Goal: Task Accomplishment & Management: Complete application form

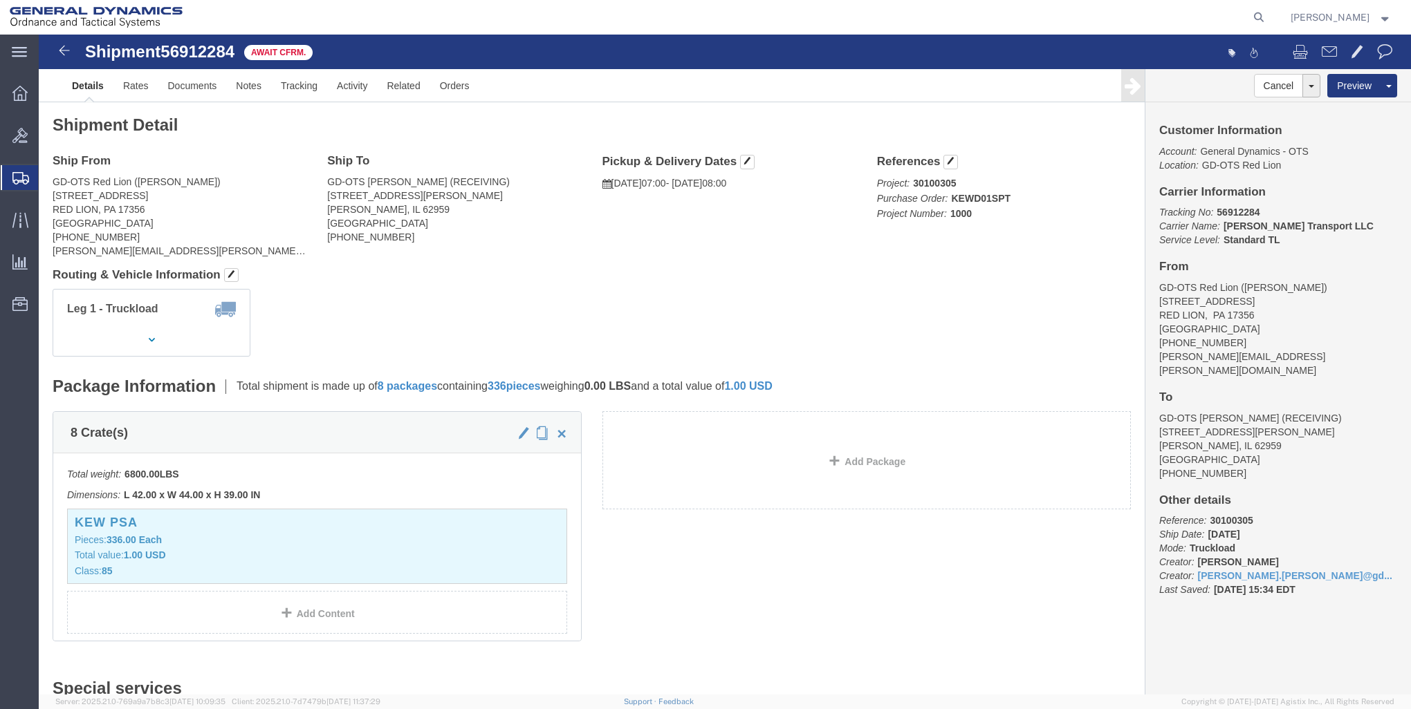
scroll to position [553, 0]
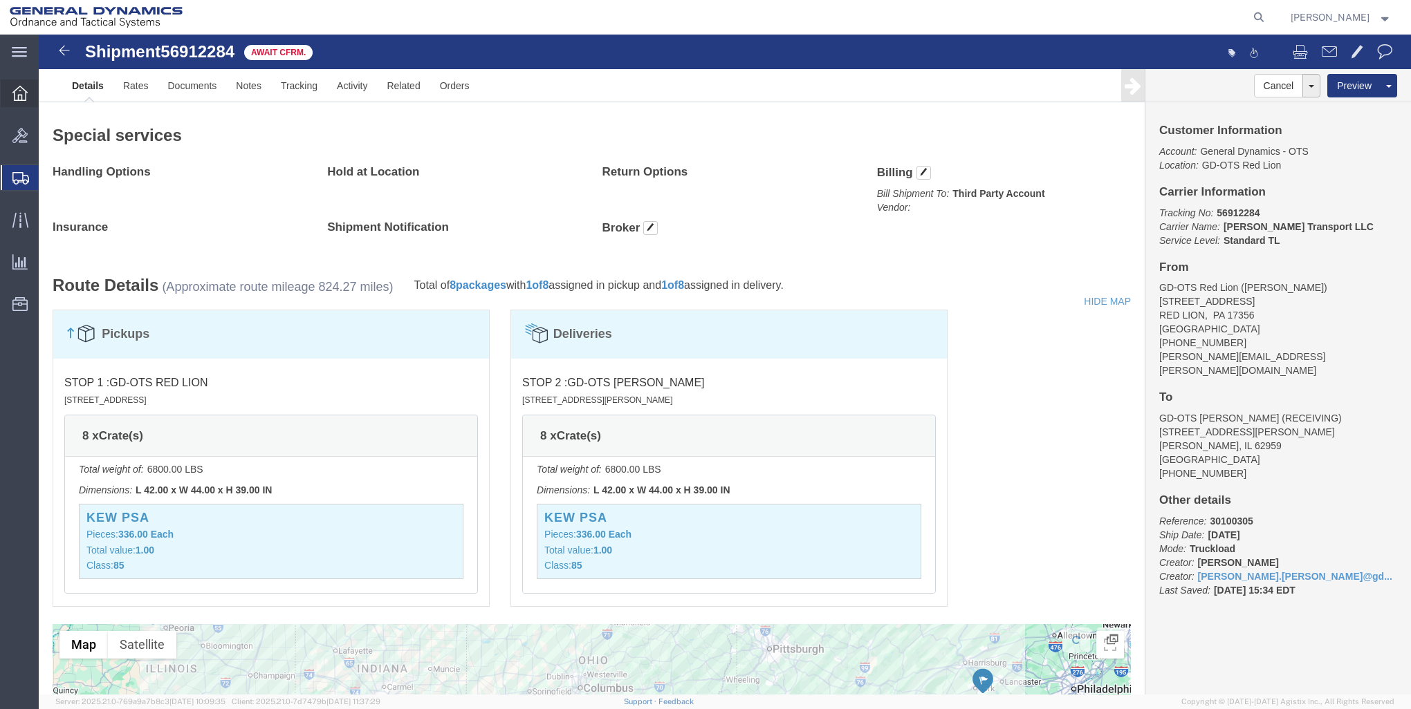
click at [20, 92] on icon at bounding box center [19, 93] width 15 height 15
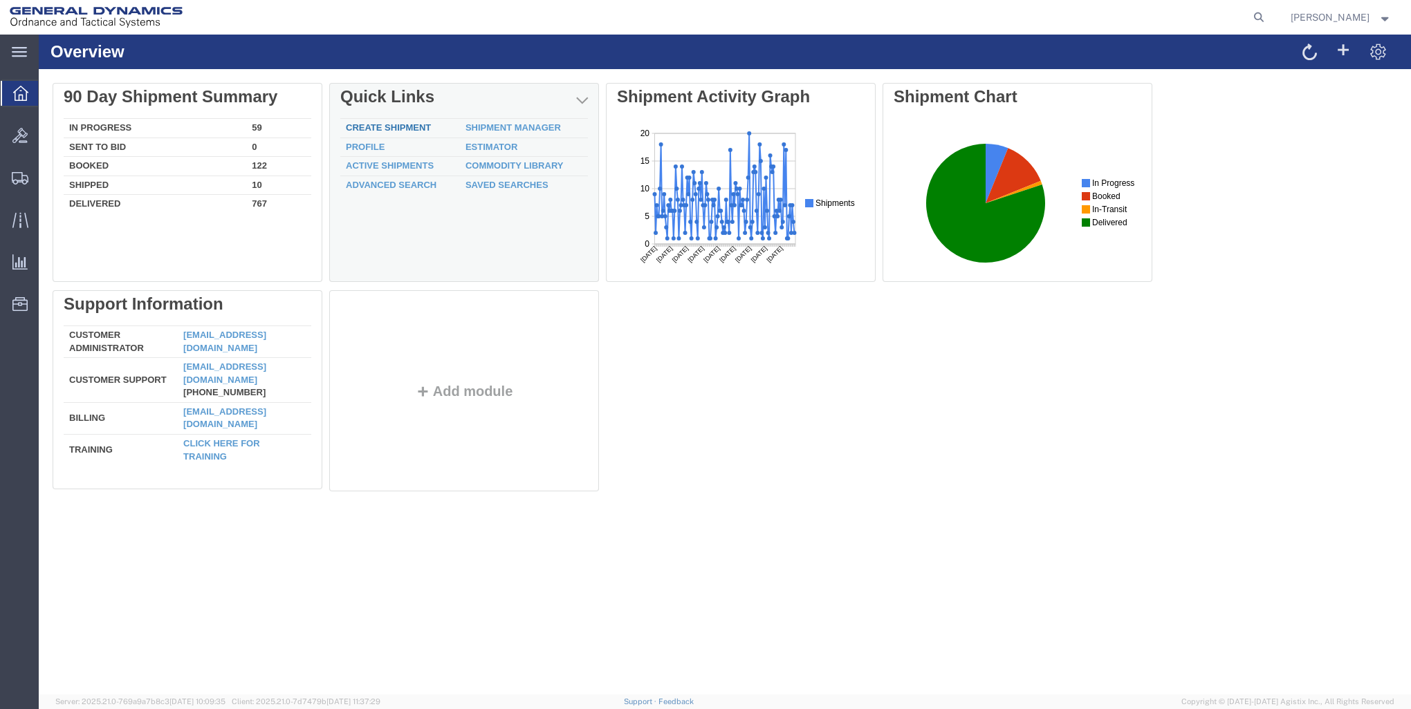
click at [382, 122] on link "Create Shipment" at bounding box center [388, 127] width 85 height 10
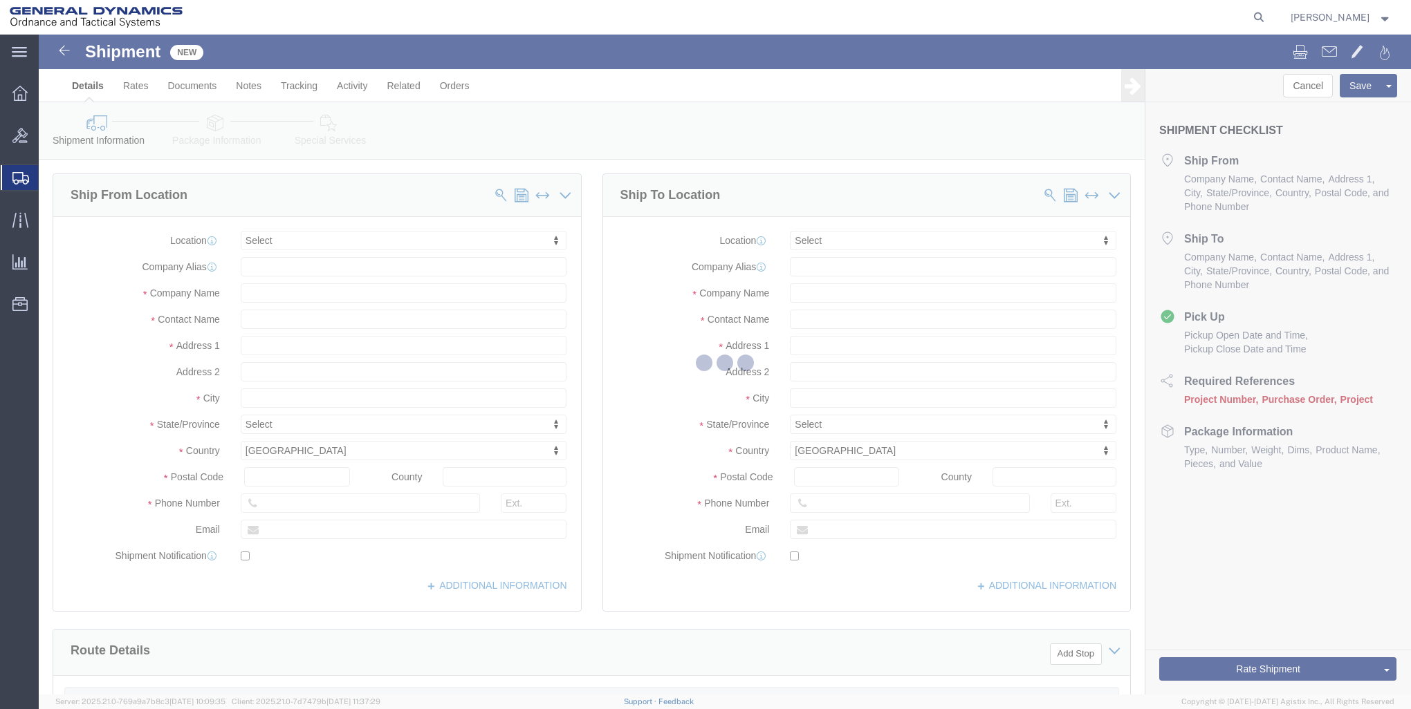
select select
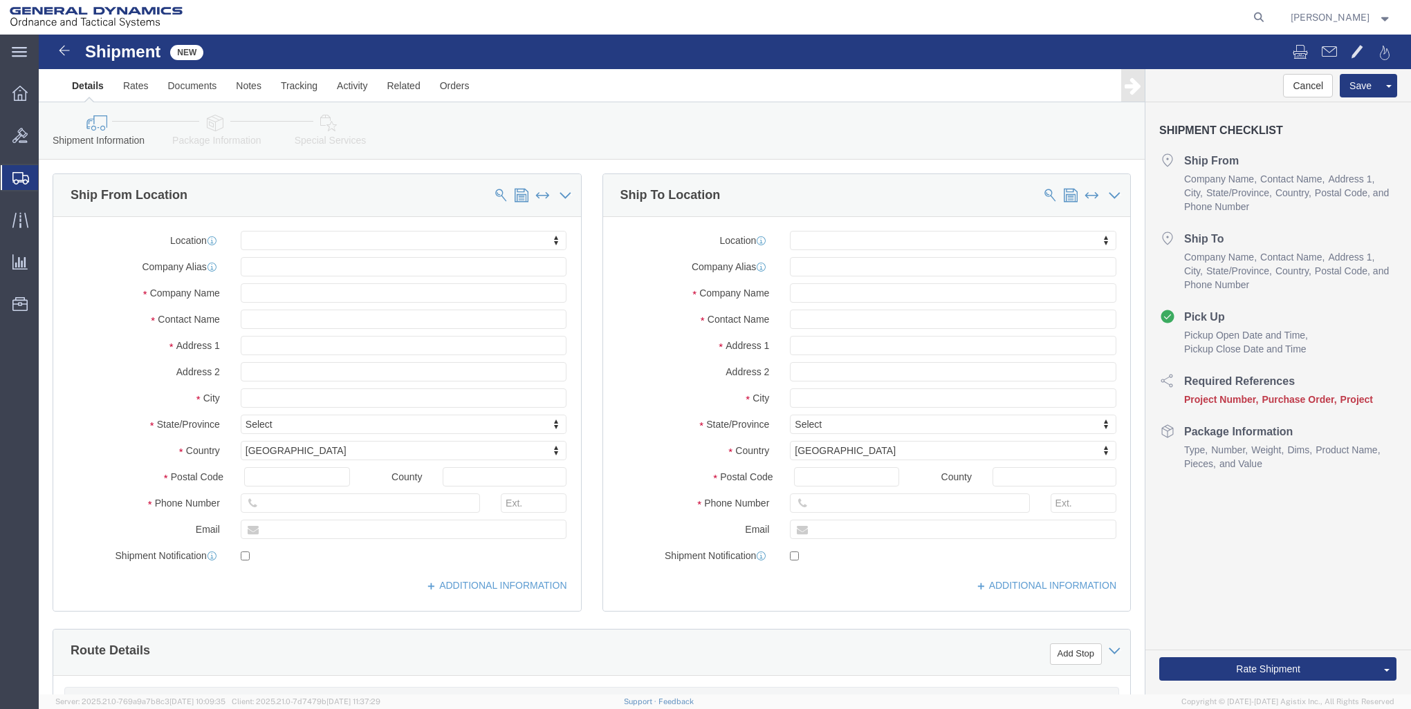
click input "text"
type input "GD-OTS RED"
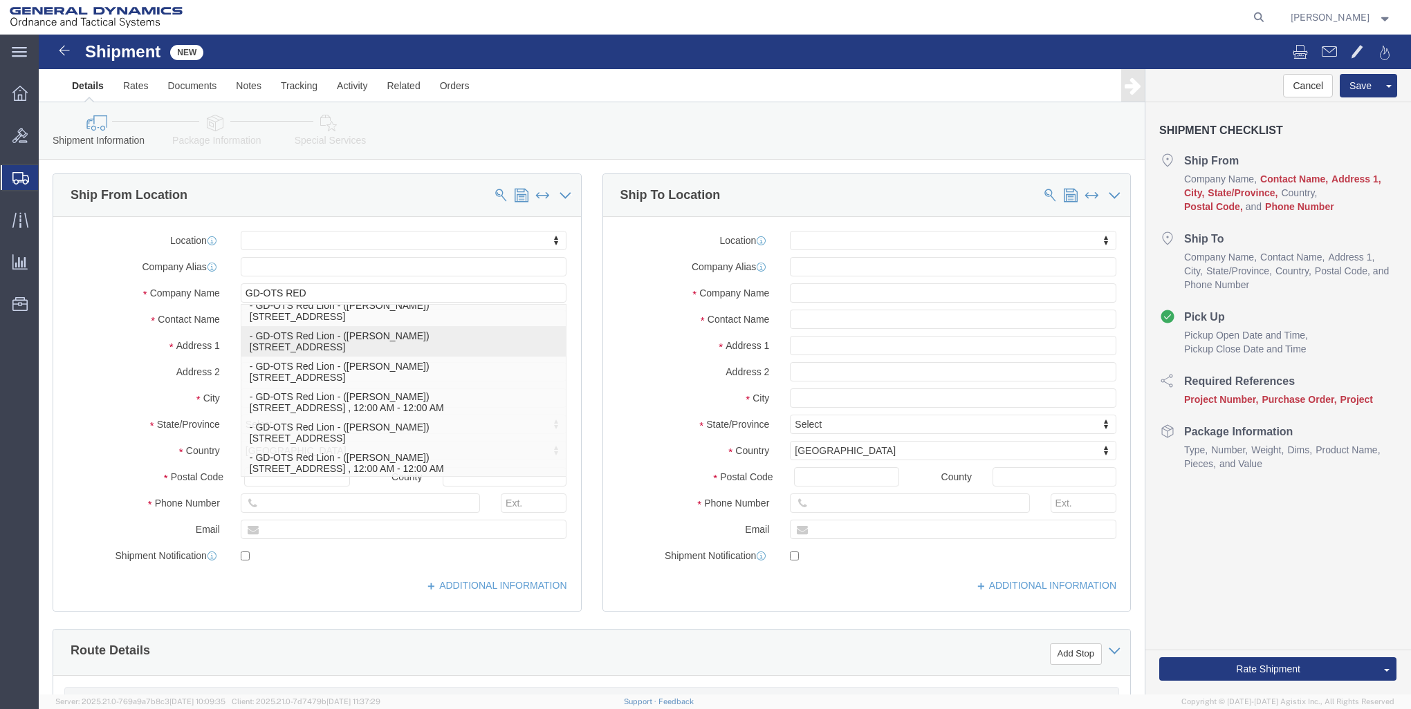
scroll to position [63, 0]
click p "- GD-OTS Red Lion - ([PERSON_NAME]) [STREET_ADDRESS] , 12:00 AM - 12:00 AM"
select select
type input "GD-OTS Red Lion"
type input "[PERSON_NAME]"
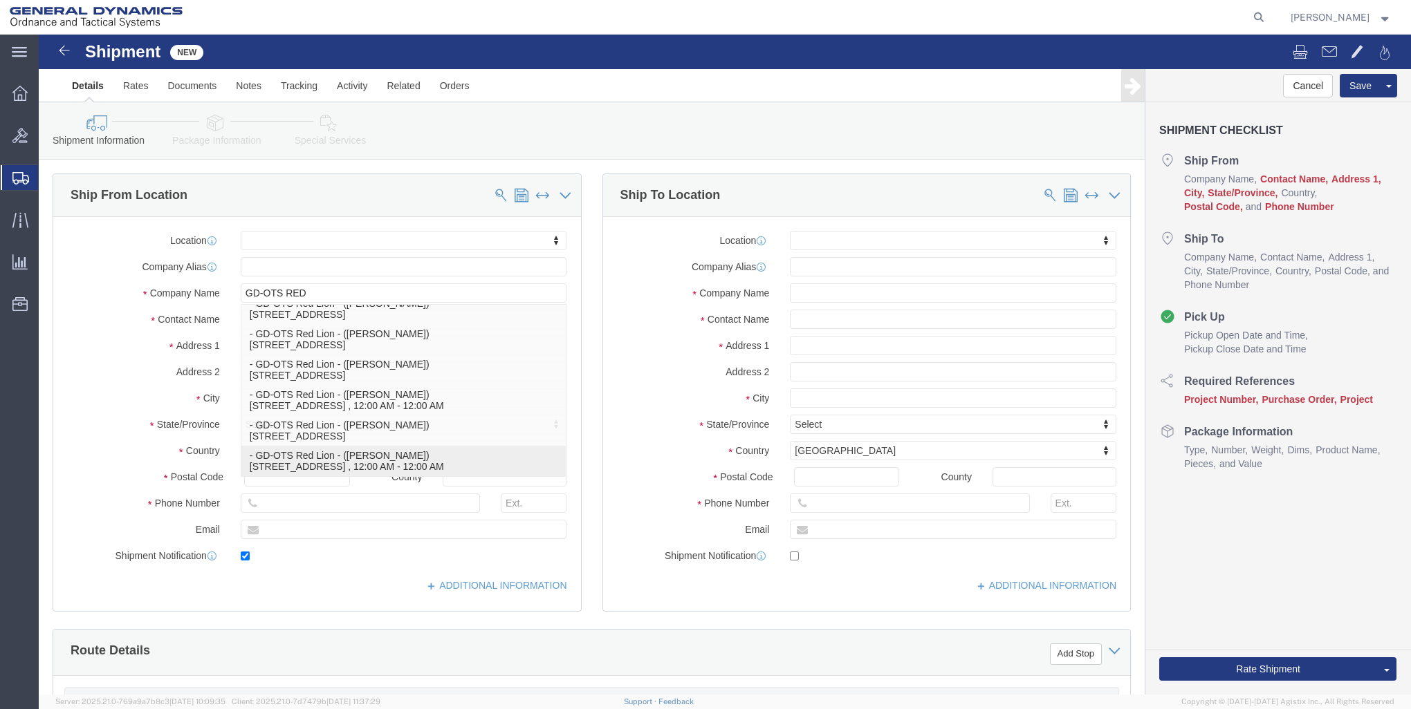
type input "[STREET_ADDRESS]"
type input "RED LION"
type input "17356"
type input "[PHONE_NUMBER]"
type input "[PERSON_NAME][EMAIL_ADDRESS][PERSON_NAME][DOMAIN_NAME]"
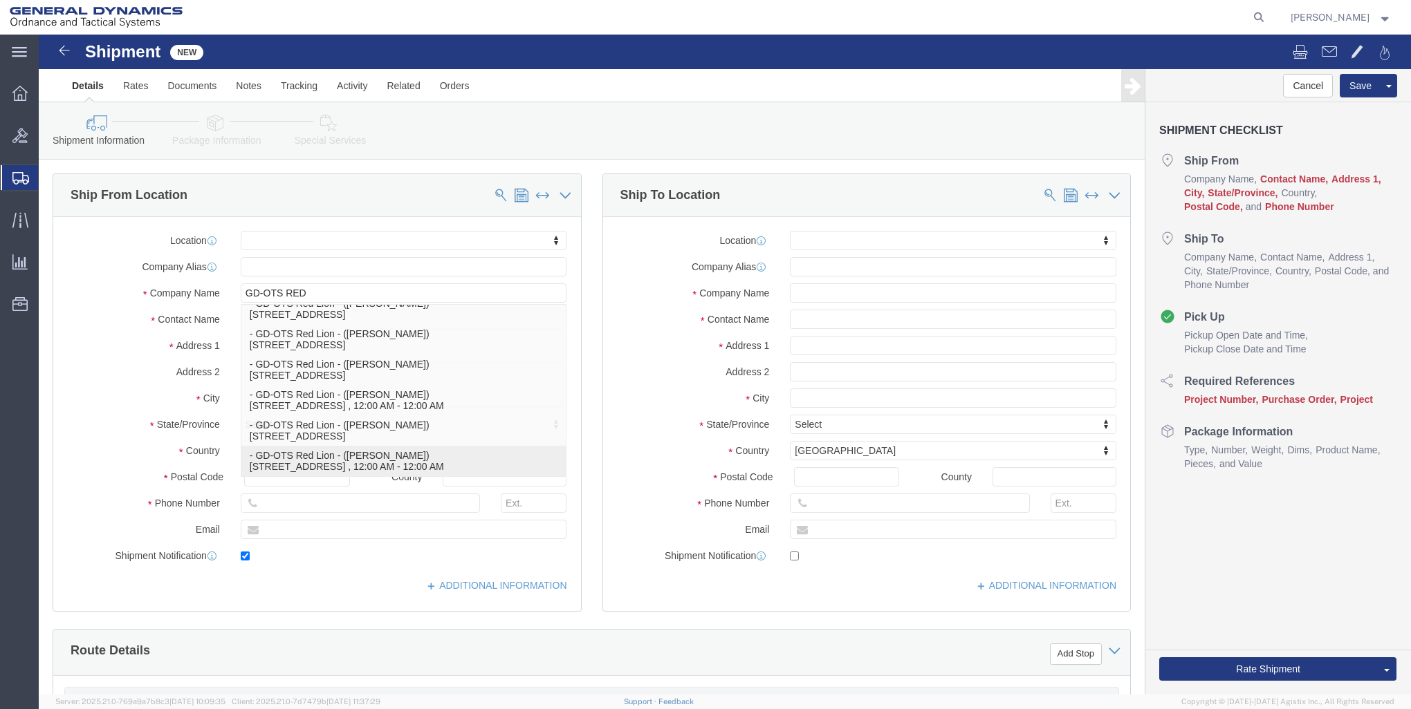
checkbox input "true"
select select "PA"
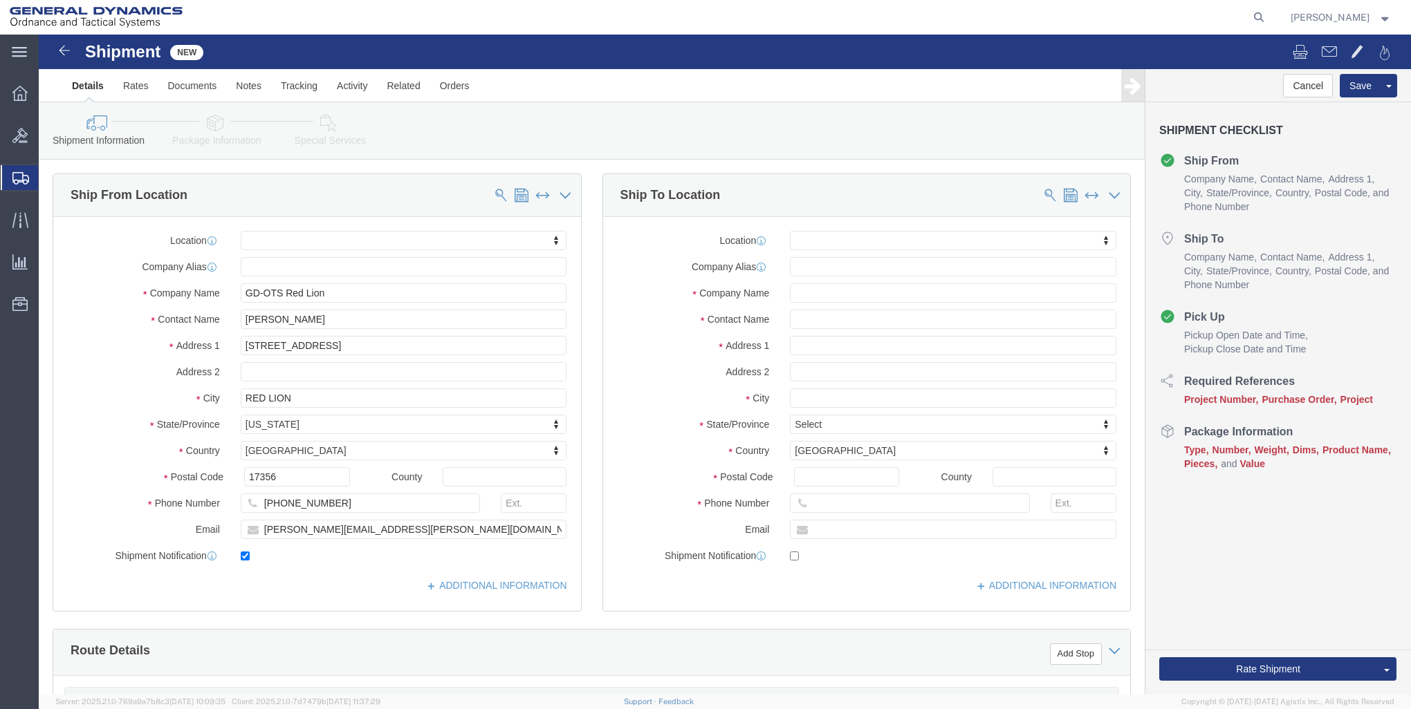
type input "GD-OTS Red Lion"
click input "text"
type input "[PERSON_NAME]"
click input "text"
type input "[PERSON_NAME]"
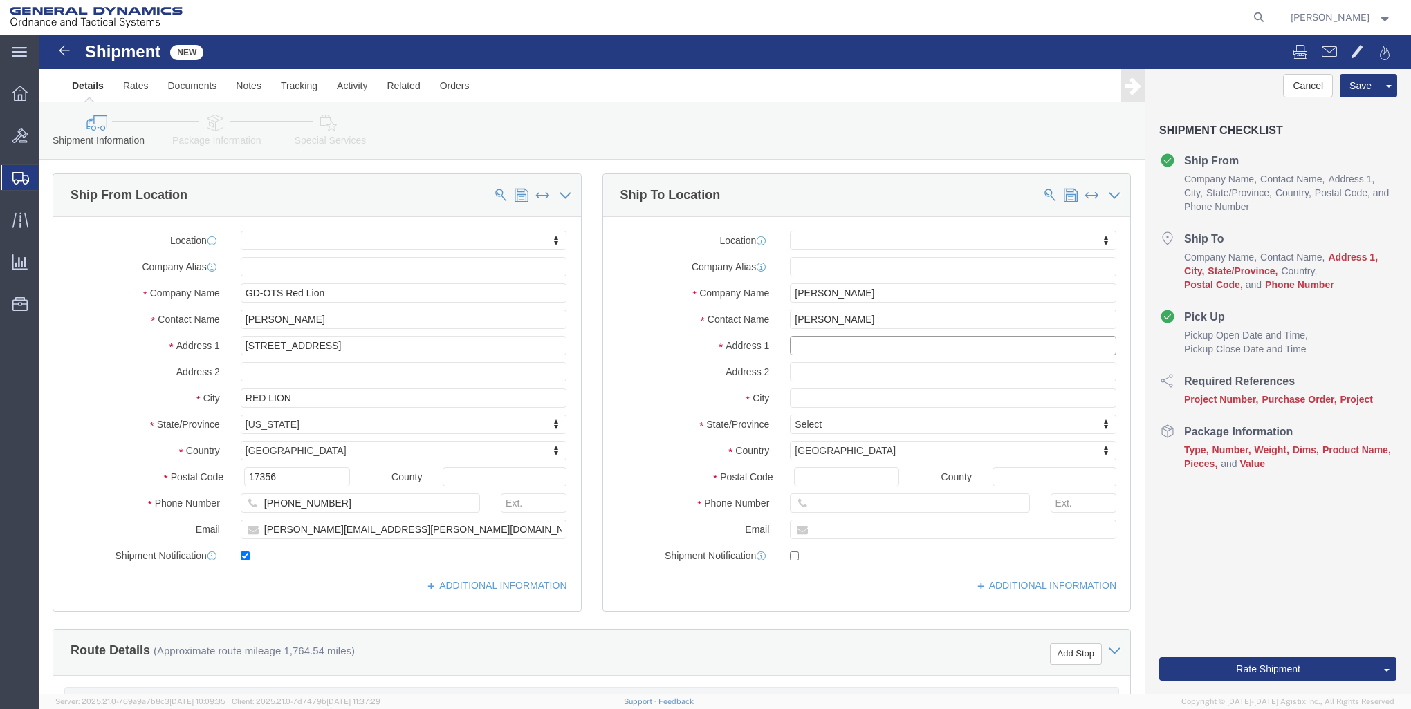
click input "text"
type input "[STREET_ADDRESS]"
select select
click input "text"
type input "SHREWSBURY"
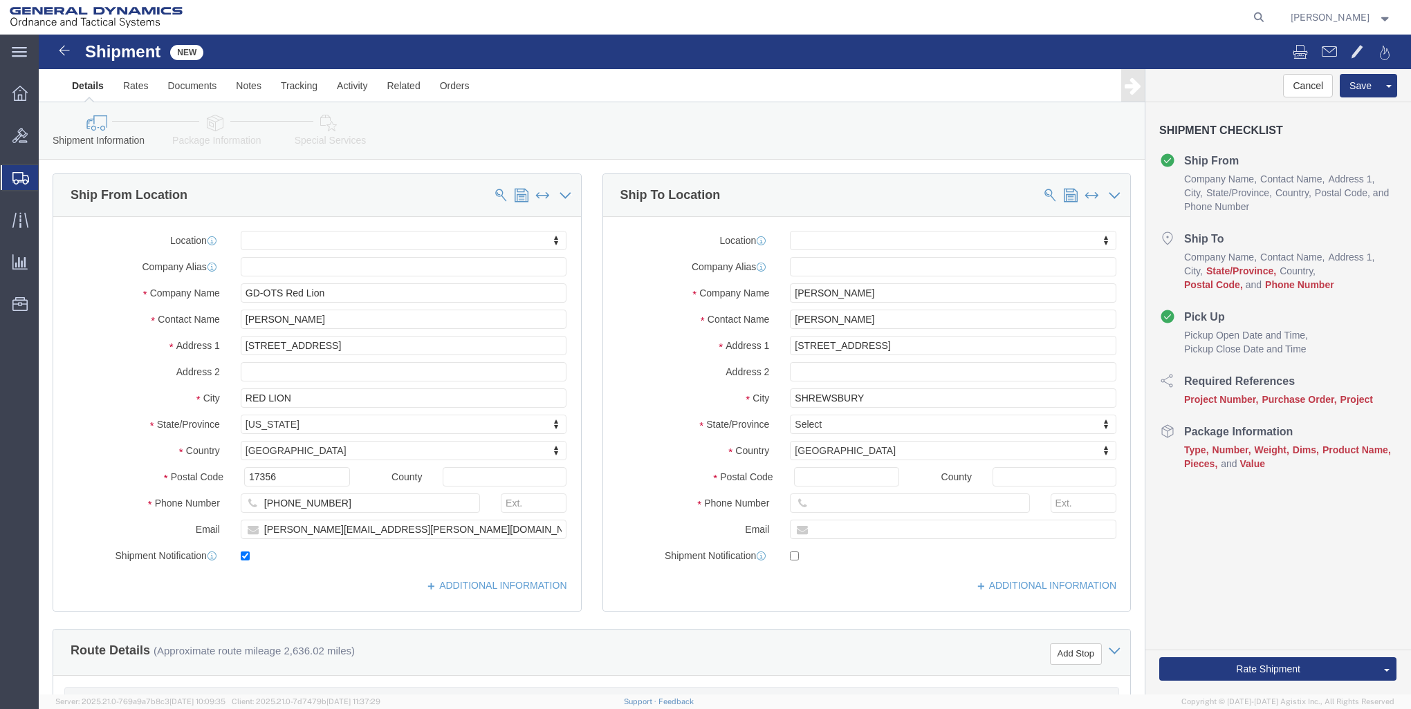
click div "Location My Profile Location GD-OTS [GEOGRAPHIC_DATA] (Commerce) GD-OTS [GEOGRA…"
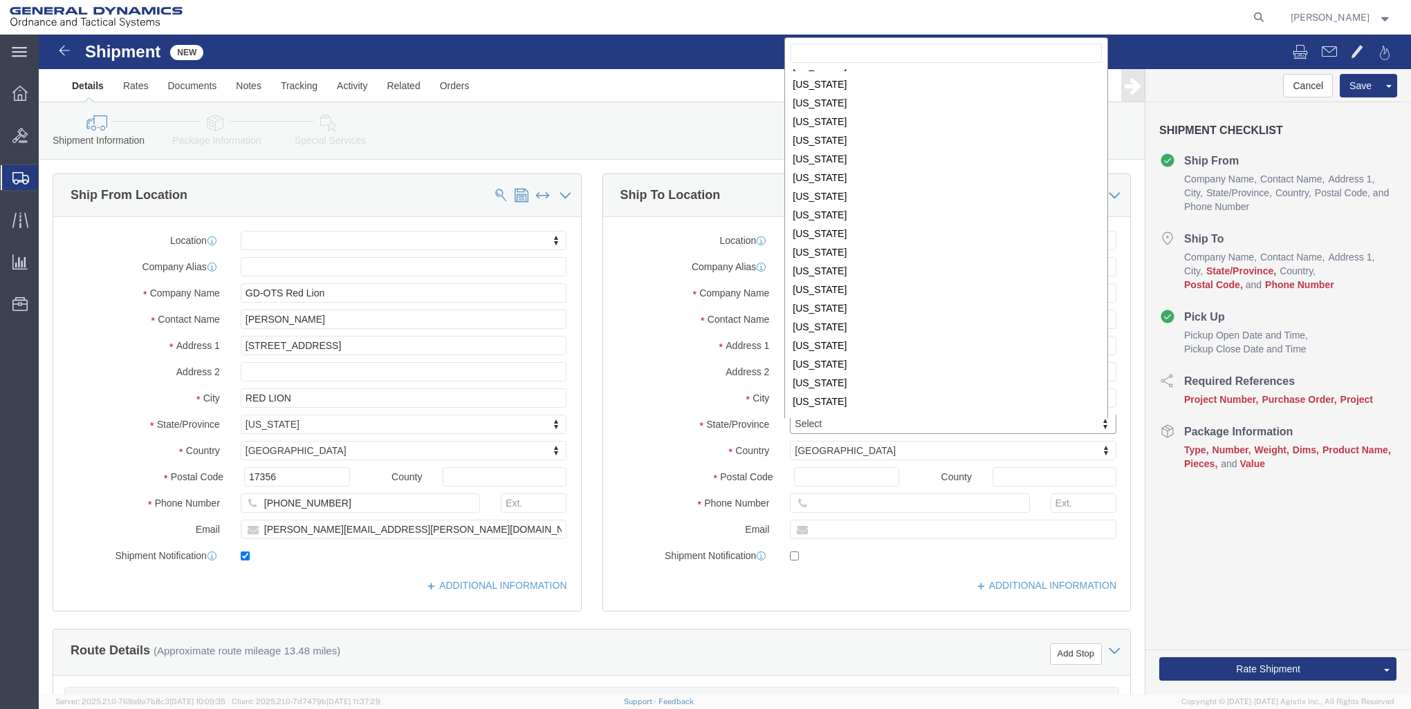
scroll to position [694, 0]
select select
select select "PA"
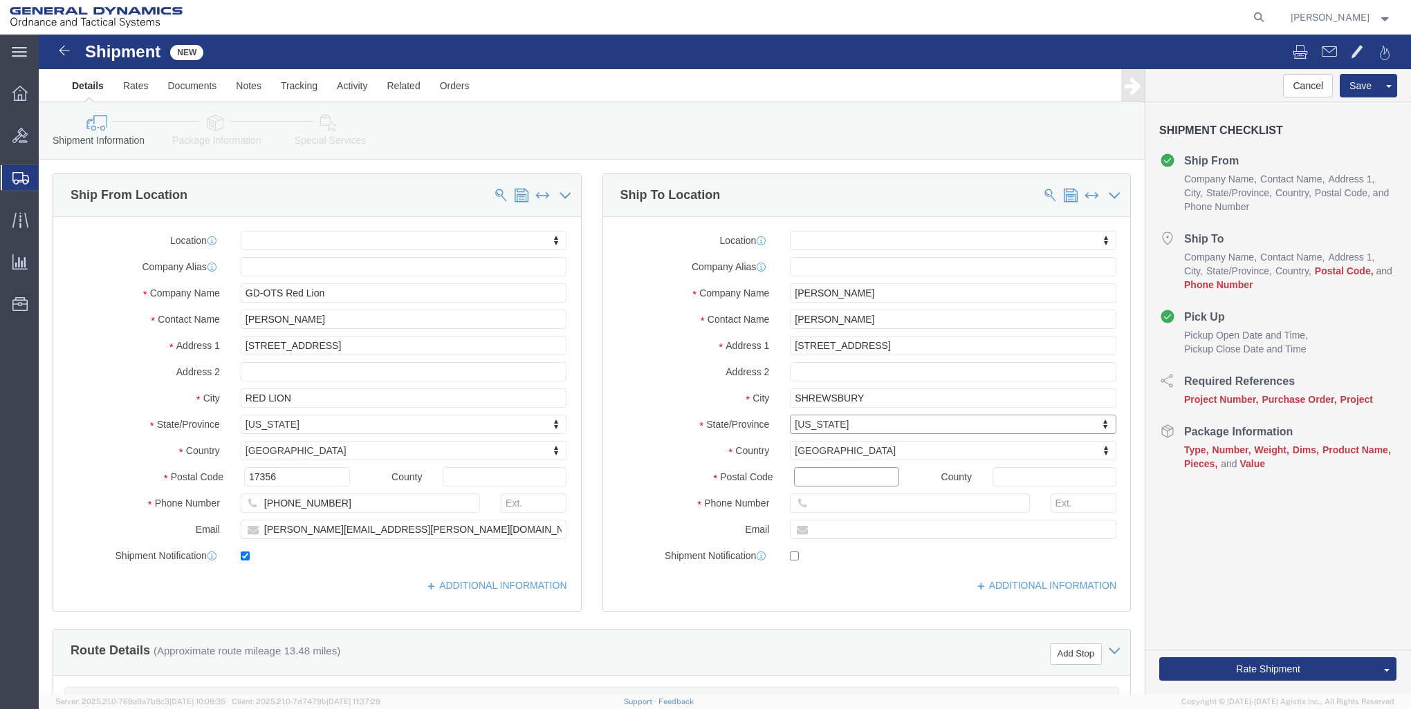
click input "Postal Code"
type input "17361"
select select
click input "text"
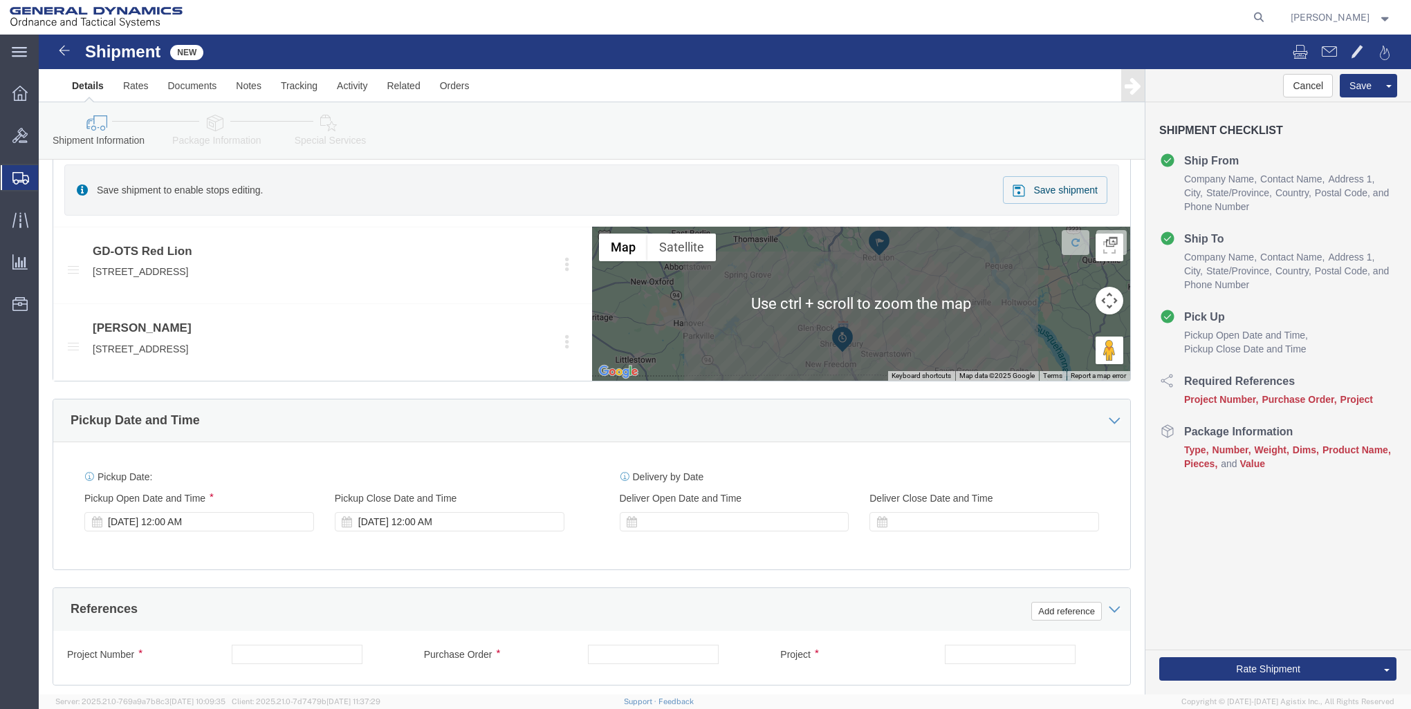
scroll to position [553, 0]
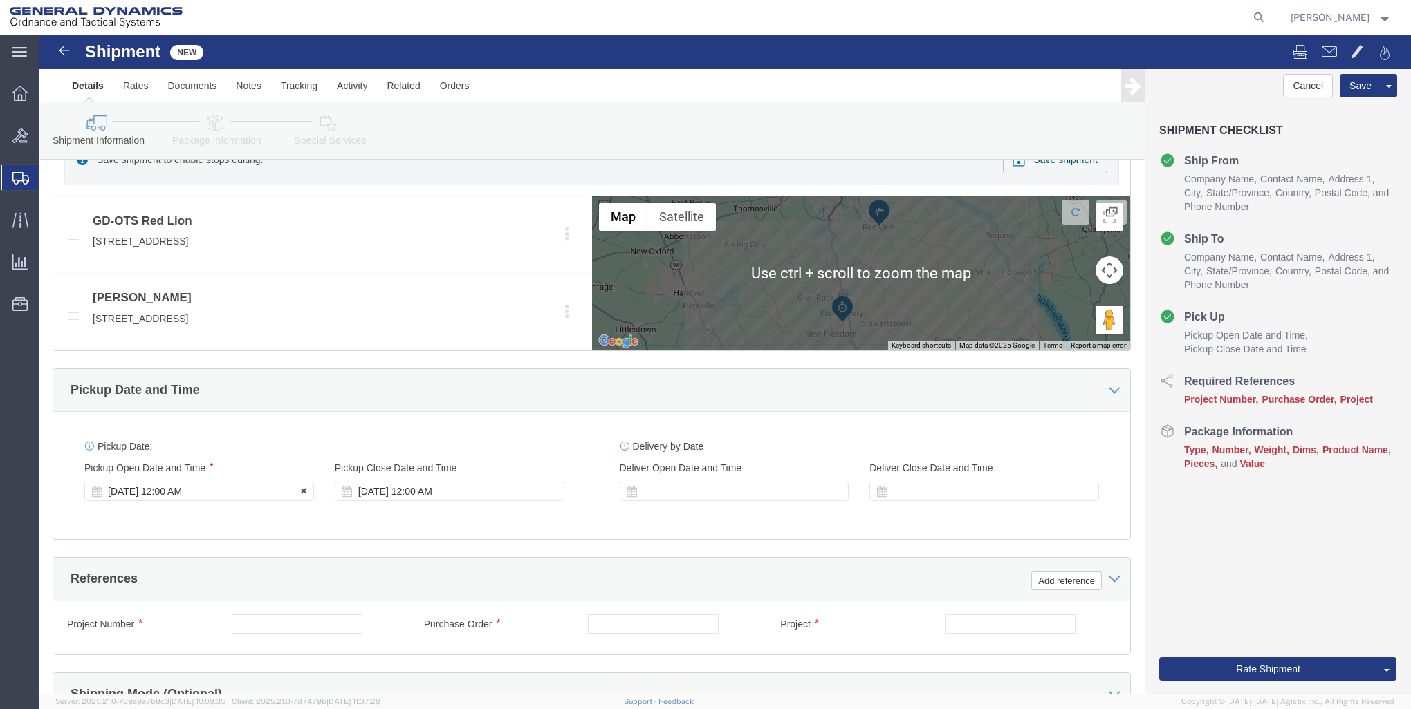
type input "[PHONE_NUMBER]"
click div "[DATE] 12:00 AM"
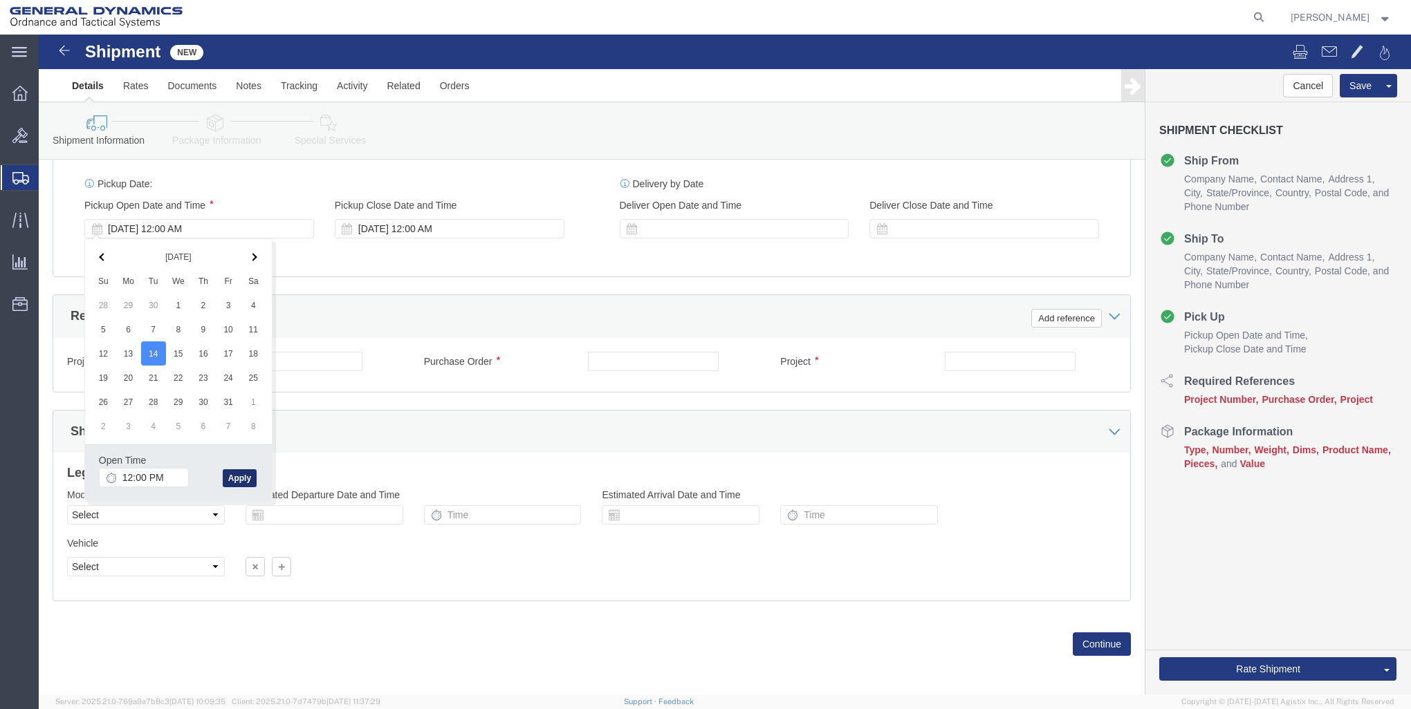
click button "Apply"
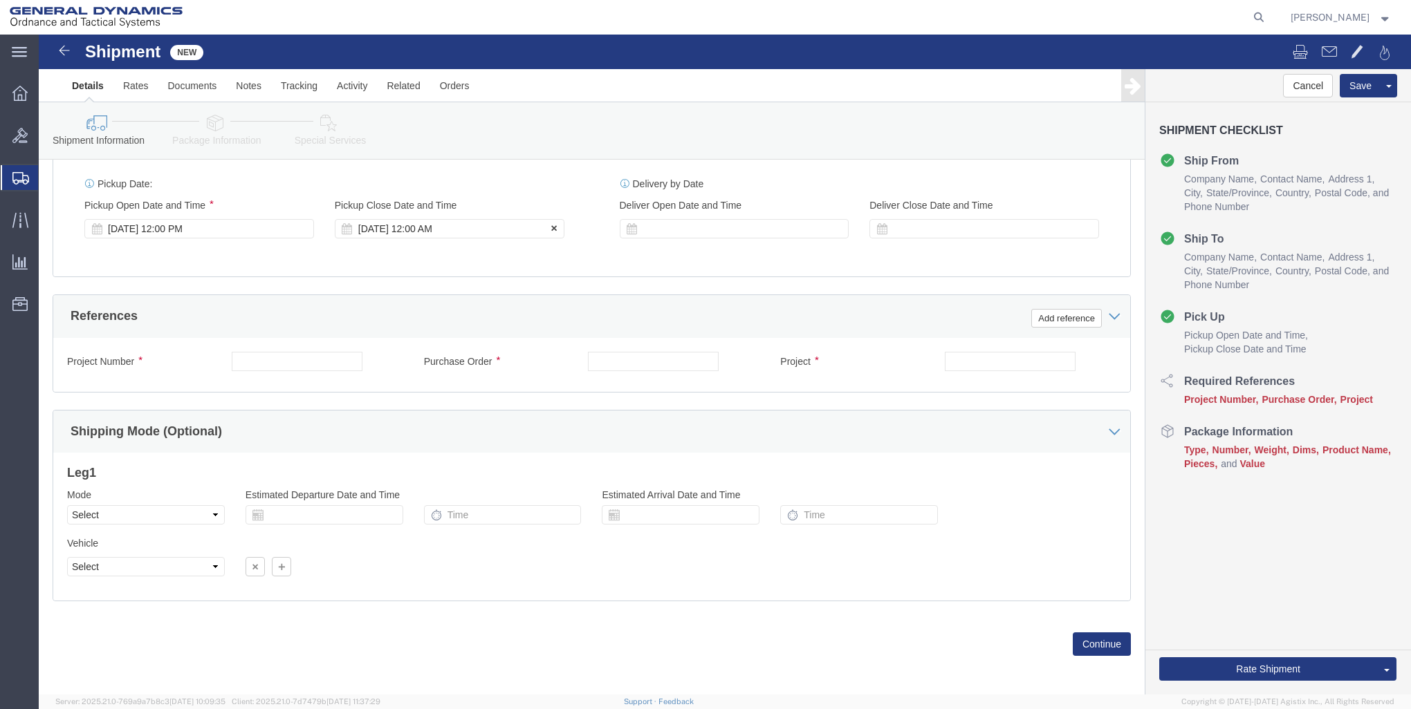
click div "[DATE] 12:00 AM"
type input "4:00 PM"
click button "Apply"
click input "text"
type input "000"
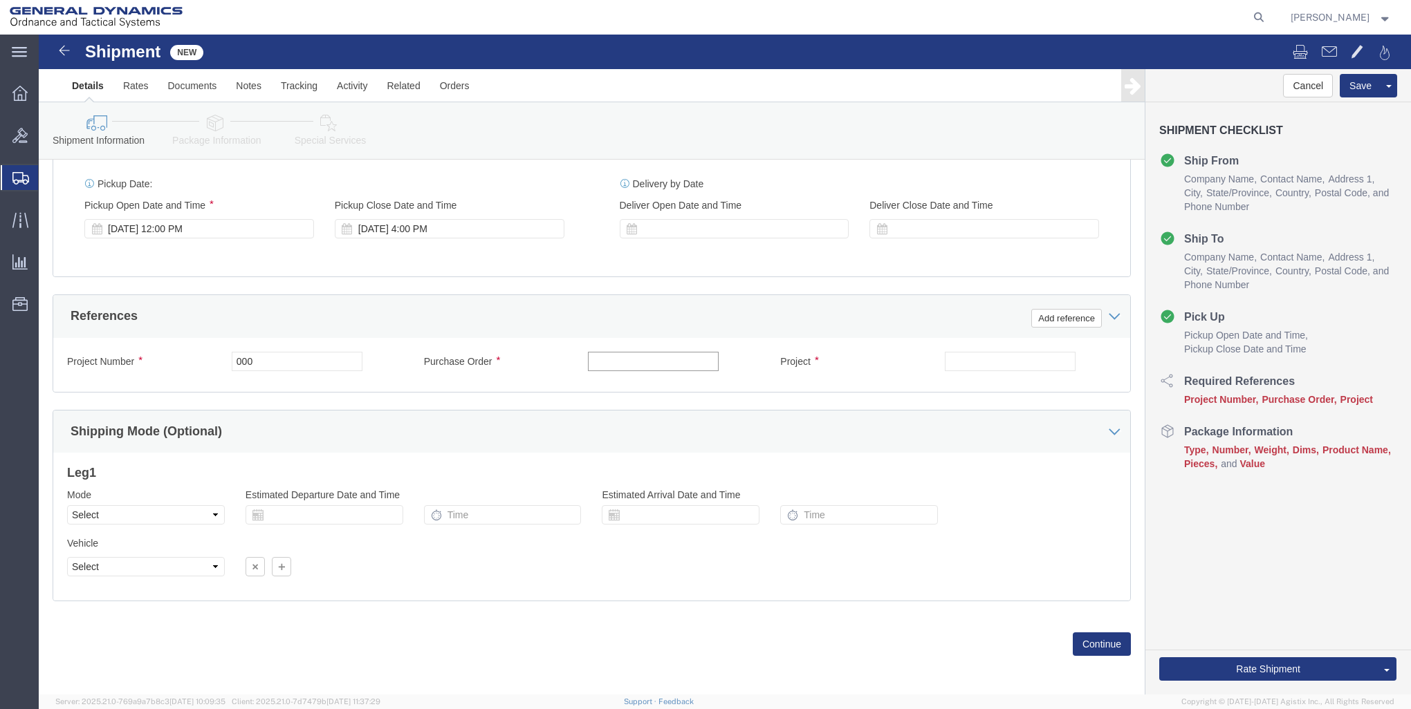
click input "text"
type input "000"
click input "text"
type input "000"
click input "000"
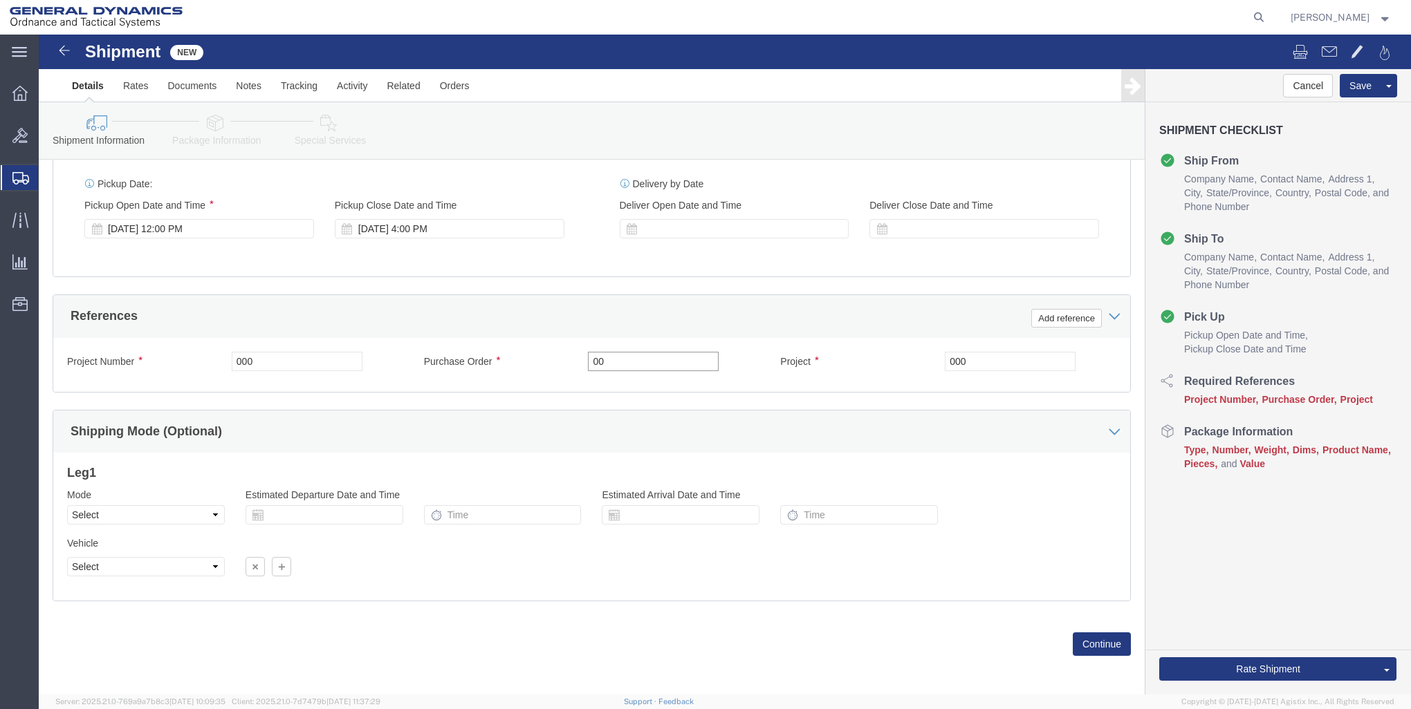
type input "0"
type input "000"
click button "Continue"
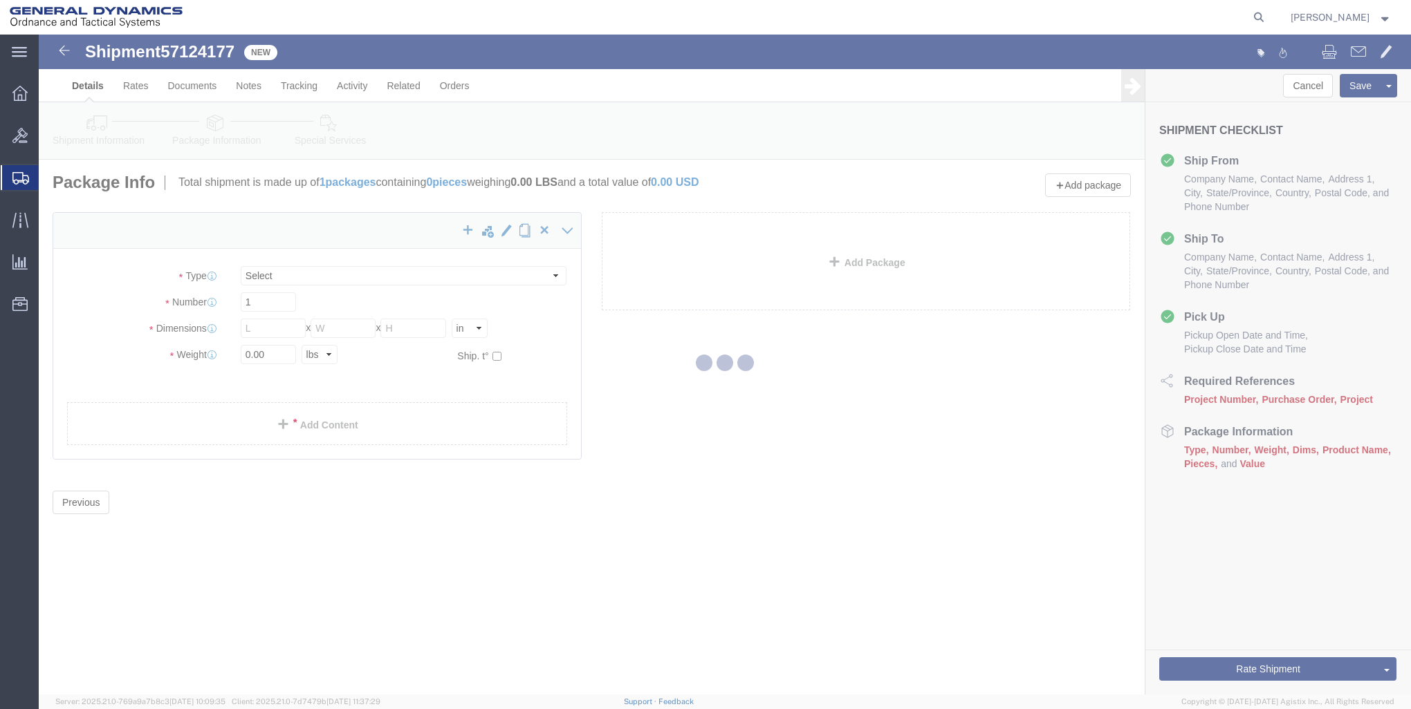
select select "CBOX"
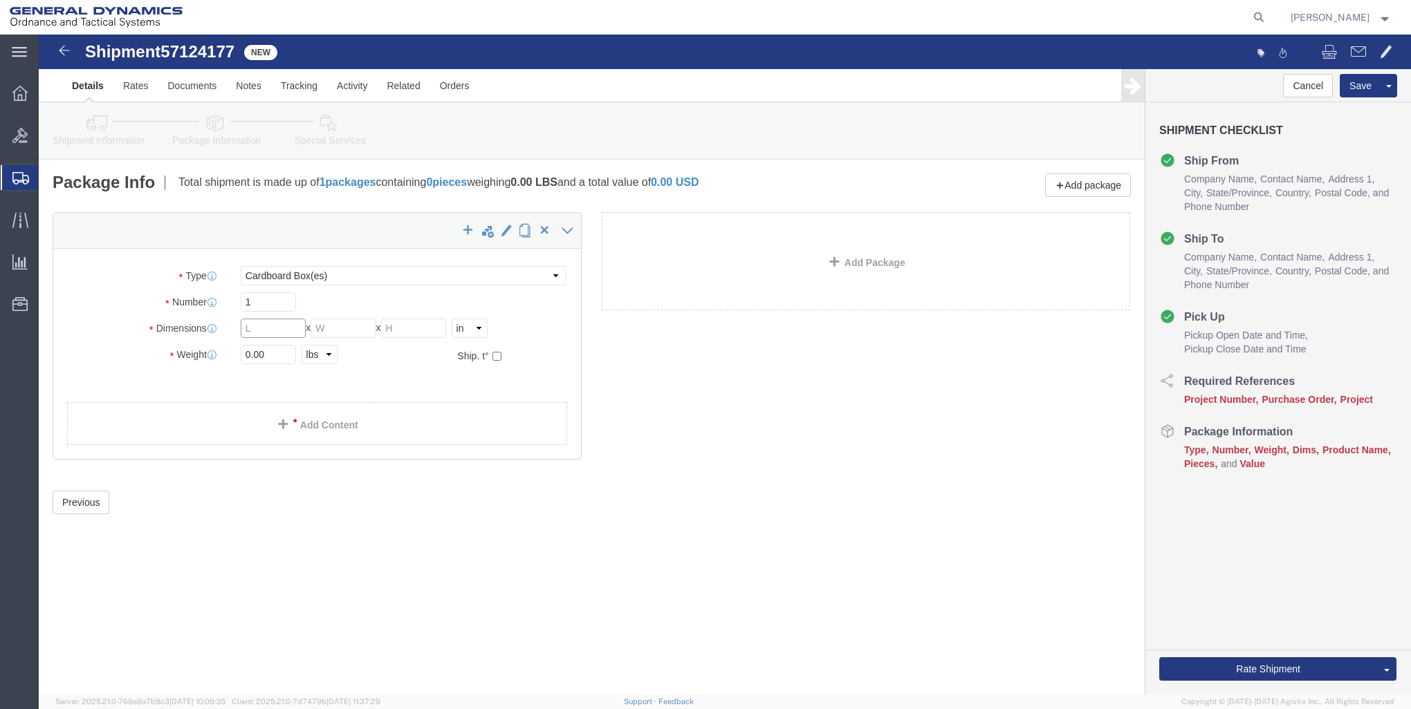
click input "text"
type input "12"
click input "0.00"
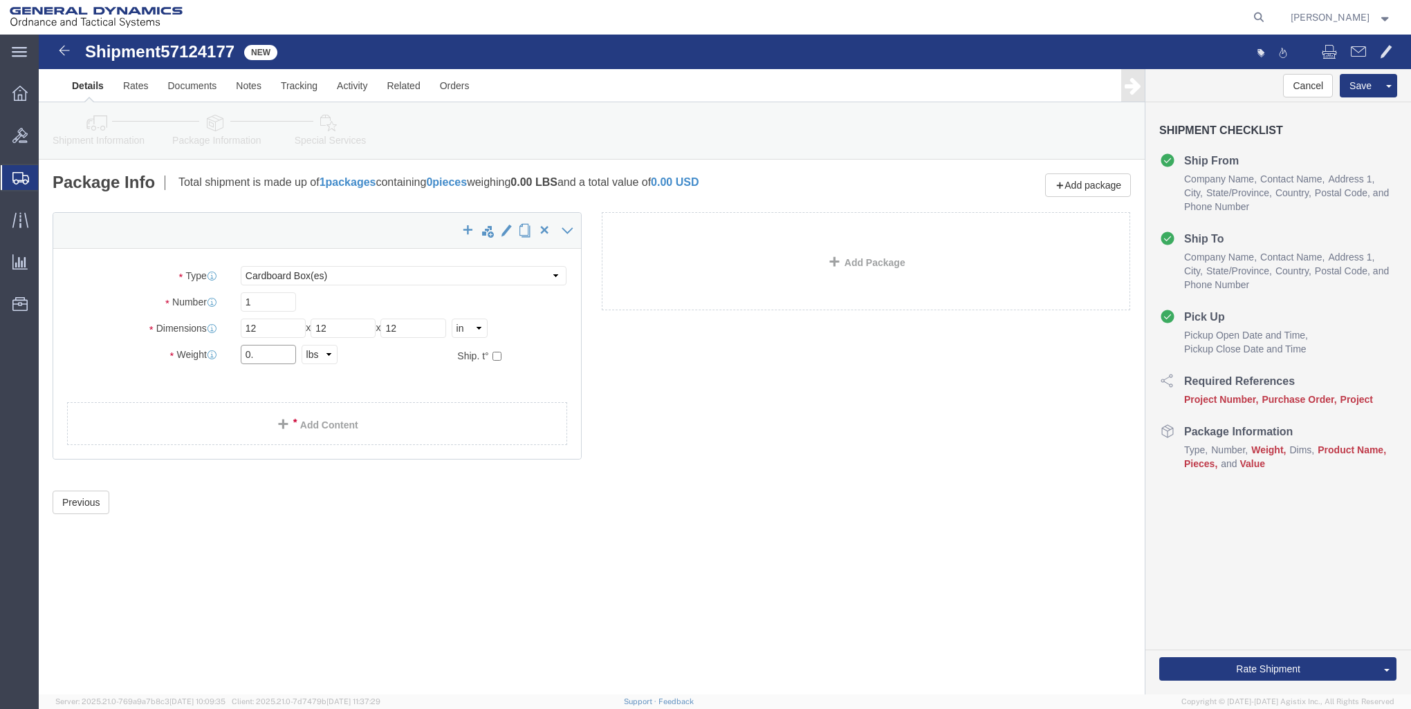
type input "0"
type input "9"
click link "Add Content"
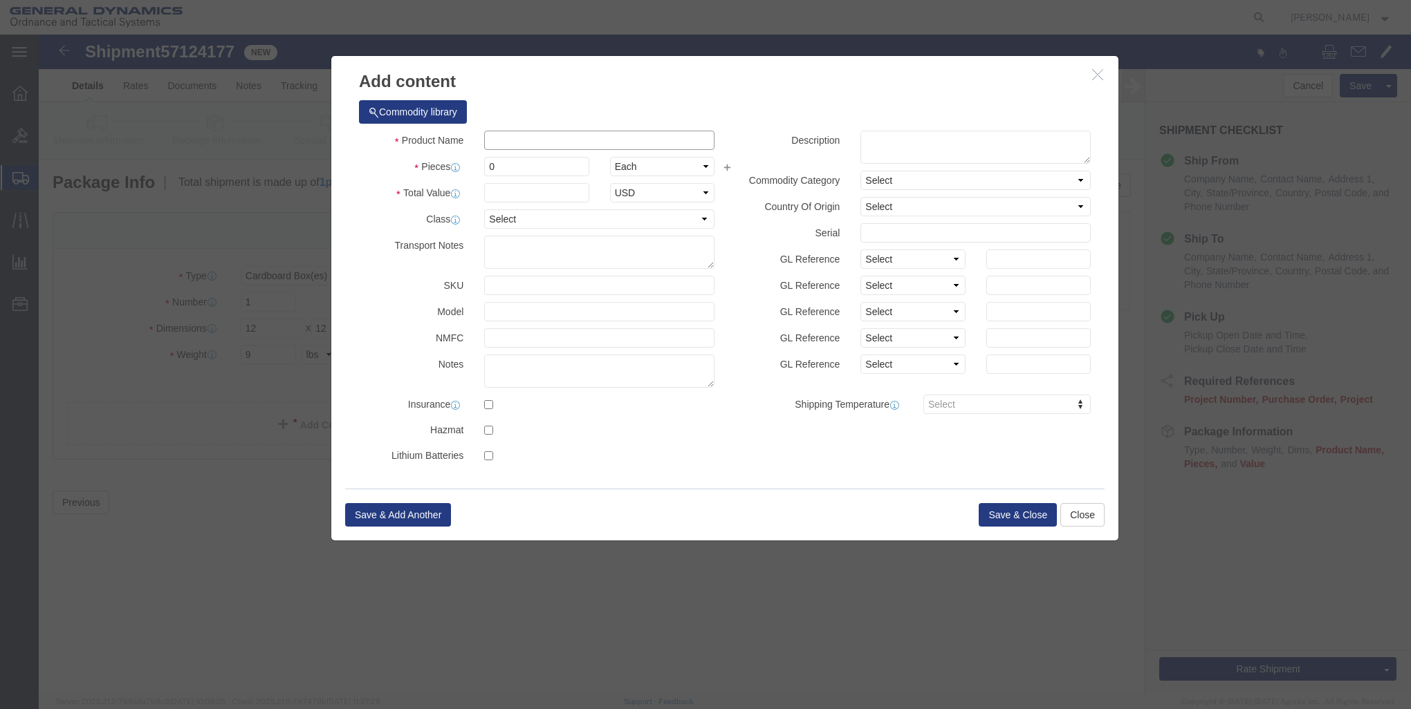
click input "text"
click input "[PERSON_NAME]"
type input "[PERSON_NAME]"
click input "0"
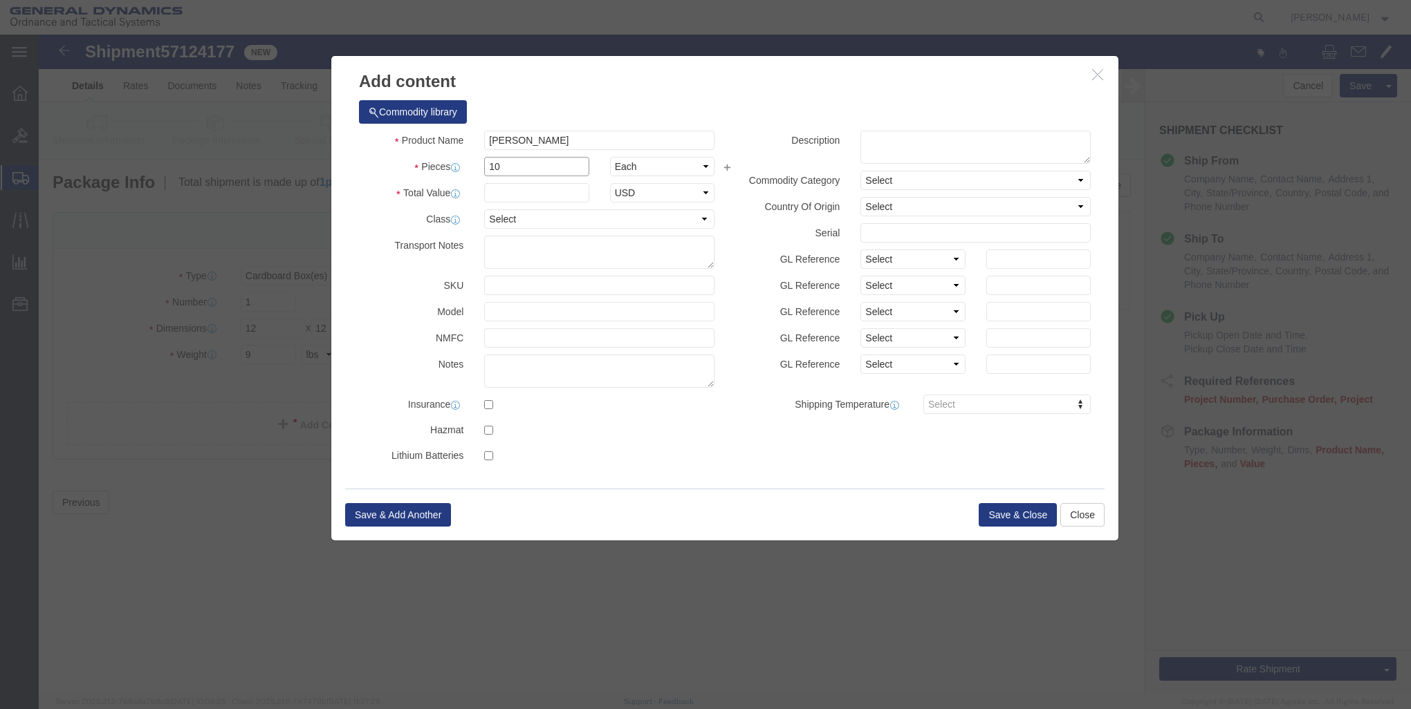
type input "10"
click input "text"
type input "1"
click button "Save & Close"
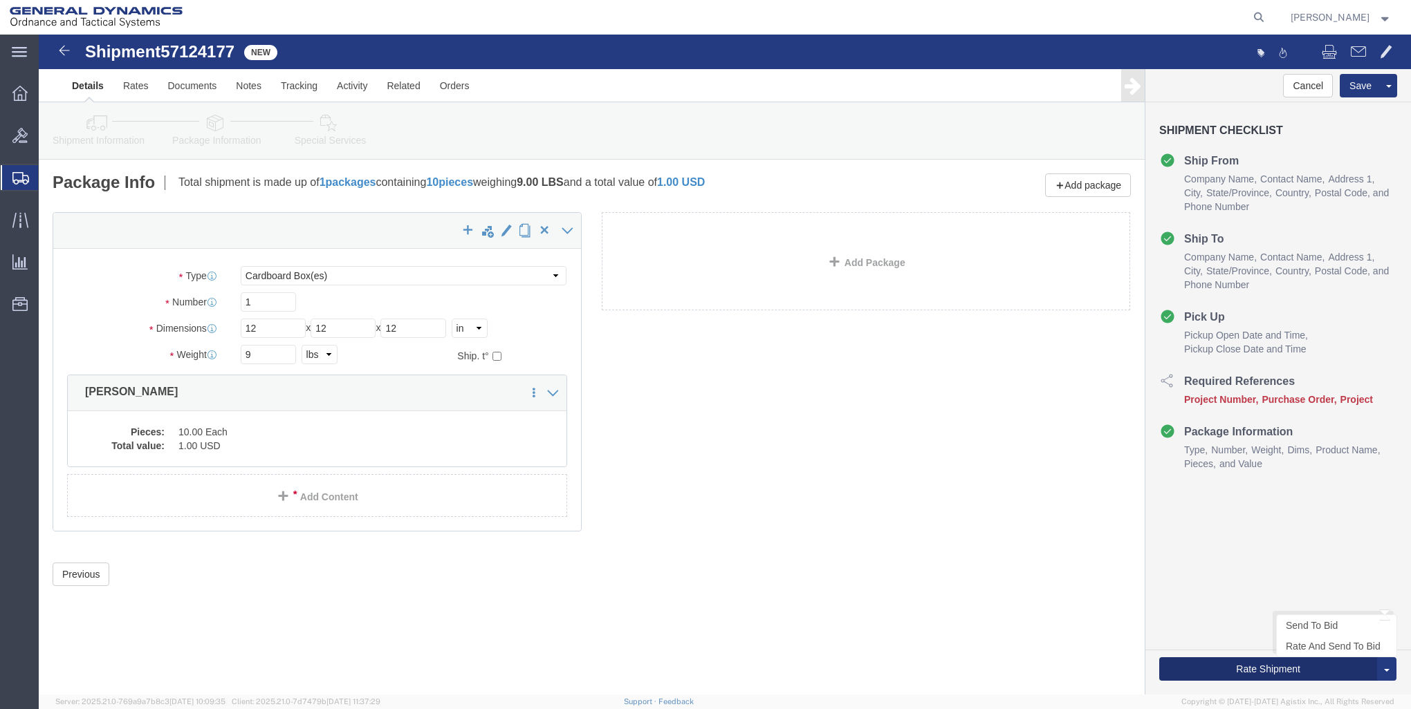
click button "Rate Shipment"
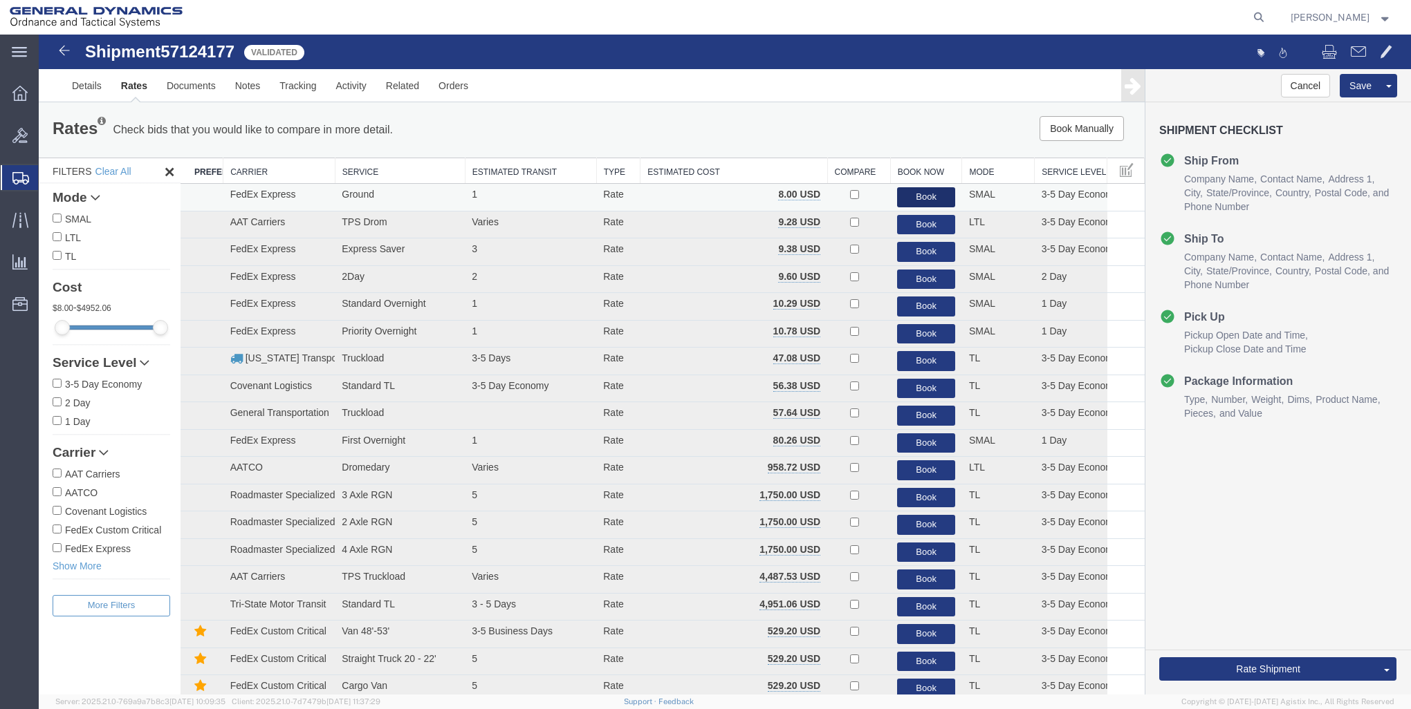
click at [918, 194] on button "Book" at bounding box center [926, 197] width 58 height 20
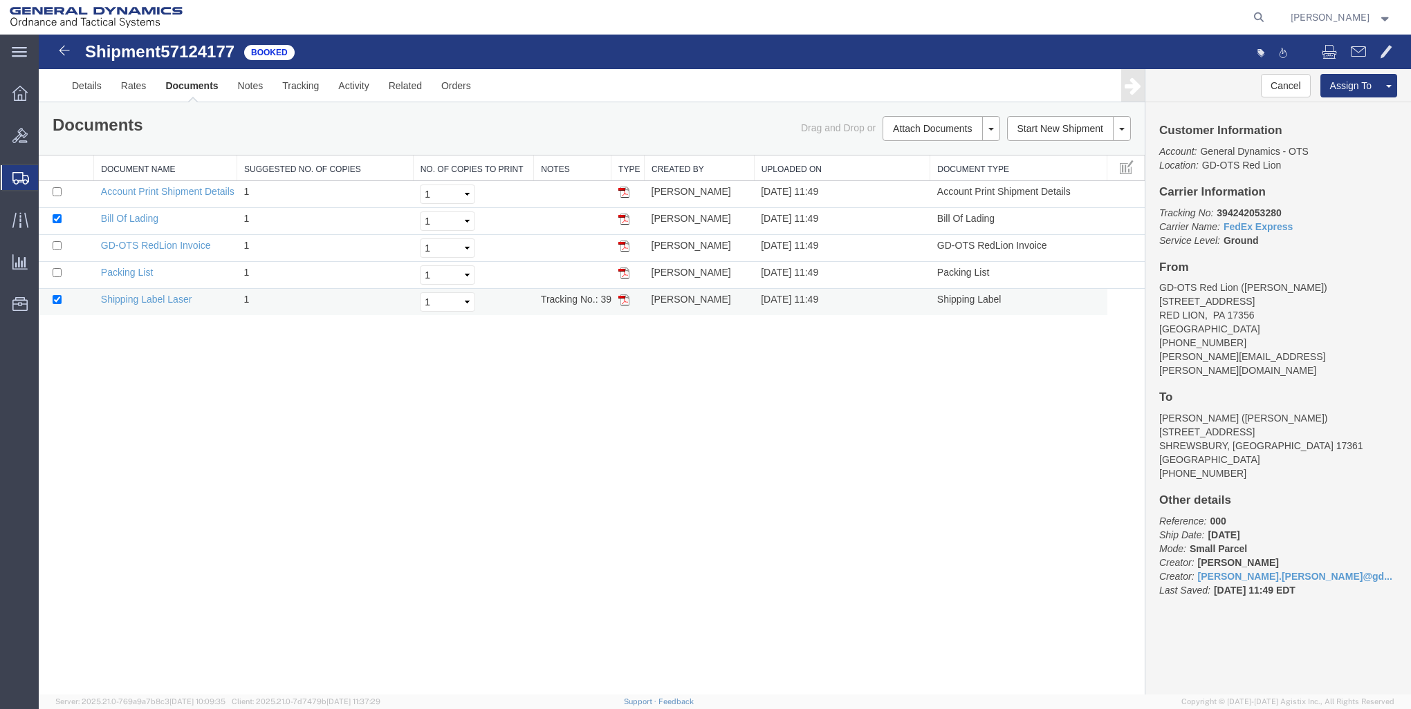
click at [625, 300] on img at bounding box center [623, 300] width 11 height 11
click at [15, 95] on icon at bounding box center [19, 93] width 15 height 15
